Goal: Information Seeking & Learning: Learn about a topic

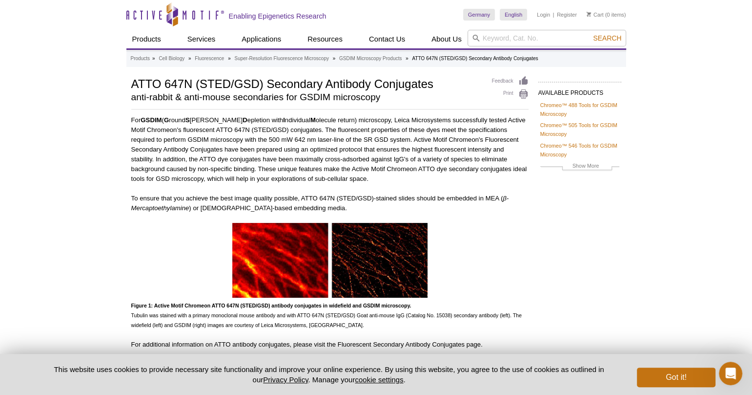
click at [508, 285] on div at bounding box center [329, 262] width 397 height 78
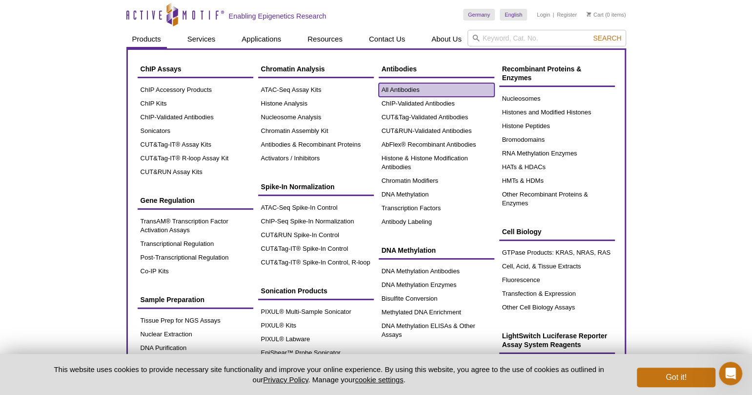
click at [416, 90] on link "All Antibodies" at bounding box center [437, 90] width 116 height 14
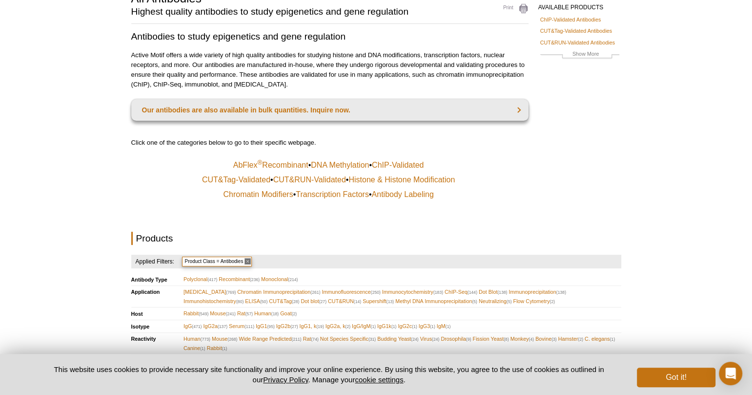
scroll to position [103, 0]
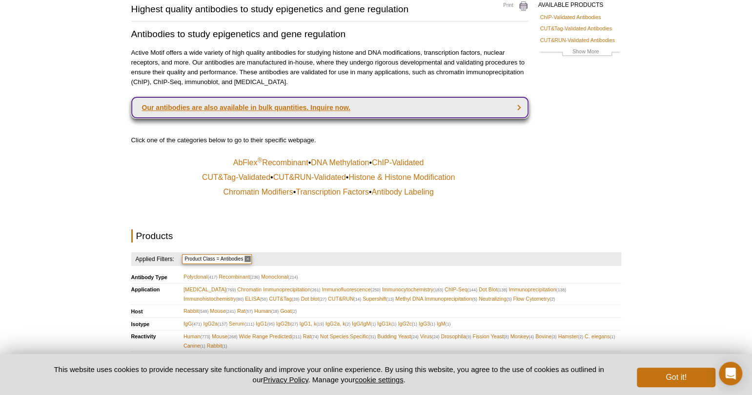
click at [410, 110] on link "Our antibodies are also available in bulk quantities. Inquire now." at bounding box center [329, 107] width 397 height 21
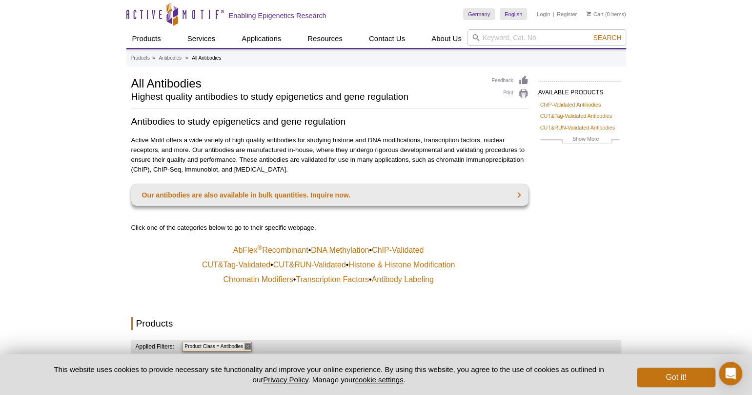
scroll to position [0, 0]
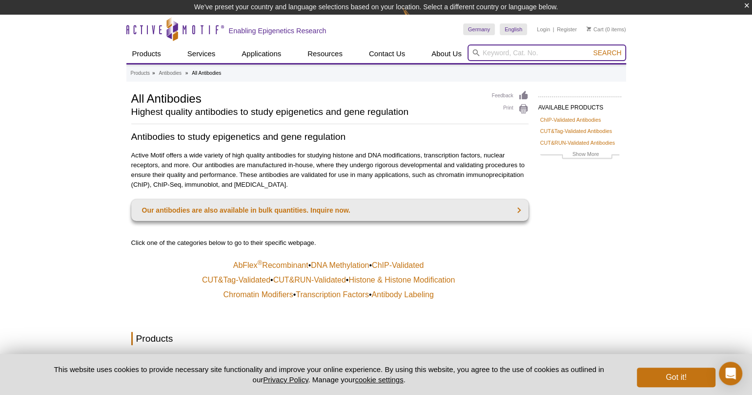
click at [496, 50] on input "search" at bounding box center [547, 52] width 159 height 17
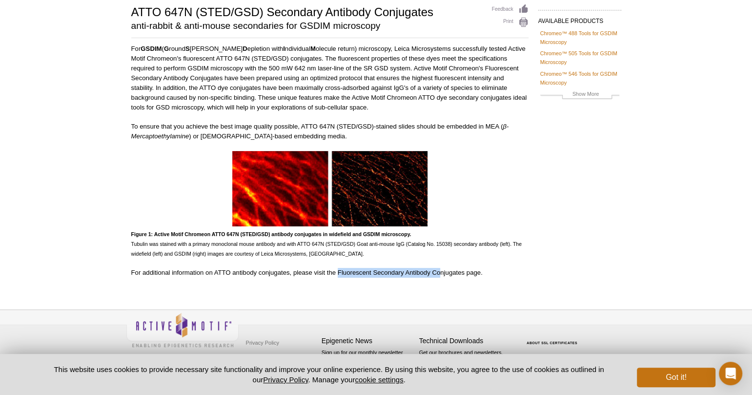
scroll to position [72, 0]
drag, startPoint x: 339, startPoint y: 271, endPoint x: 467, endPoint y: 274, distance: 128.0
click at [467, 274] on p "For additional information on ATTO antibody conjugates, please visit the Fluore…" at bounding box center [329, 273] width 397 height 10
copy p "Fluorescent Secondary Antibody Conjugates"
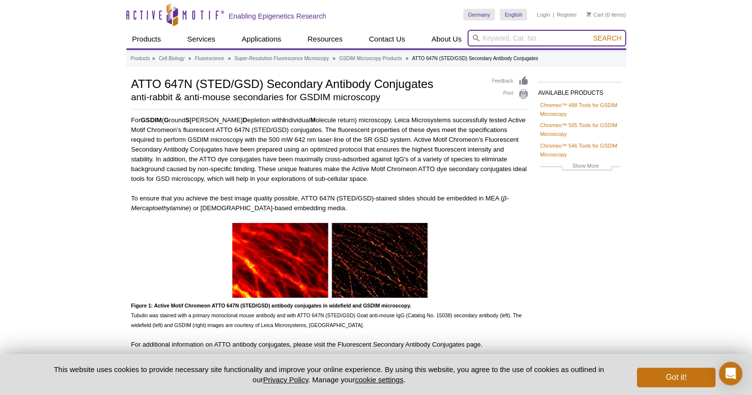
click at [548, 39] on input "search" at bounding box center [547, 38] width 159 height 17
paste input "Fluorescent Secondary Antibody Conjugates"
type input "Fluorescent Secondary Antibody Conjugates"
click at [590, 34] on button "Search" at bounding box center [607, 38] width 34 height 9
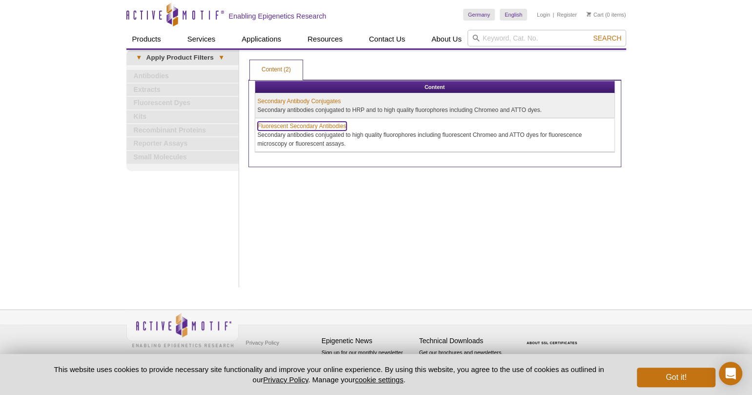
click at [329, 125] on link "Fluorescent Secondary Antibodies" at bounding box center [302, 126] width 89 height 9
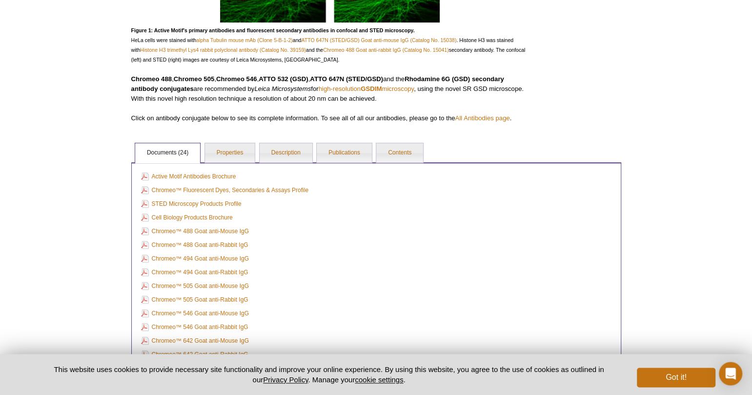
scroll to position [308, 0]
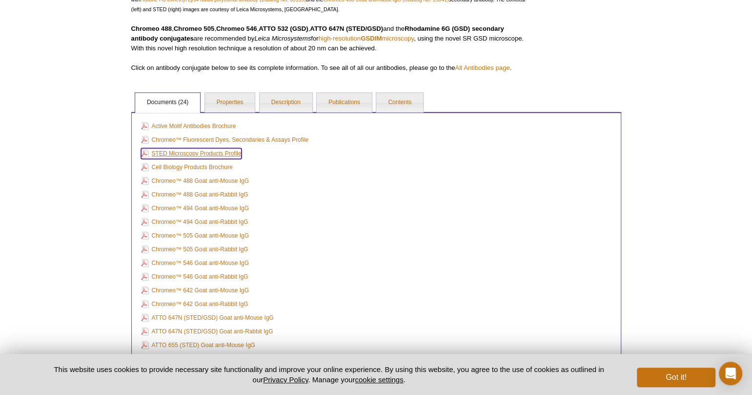
click at [226, 154] on link "STED Microscopy Products Profile" at bounding box center [191, 153] width 101 height 11
